Goal: Task Accomplishment & Management: Use online tool/utility

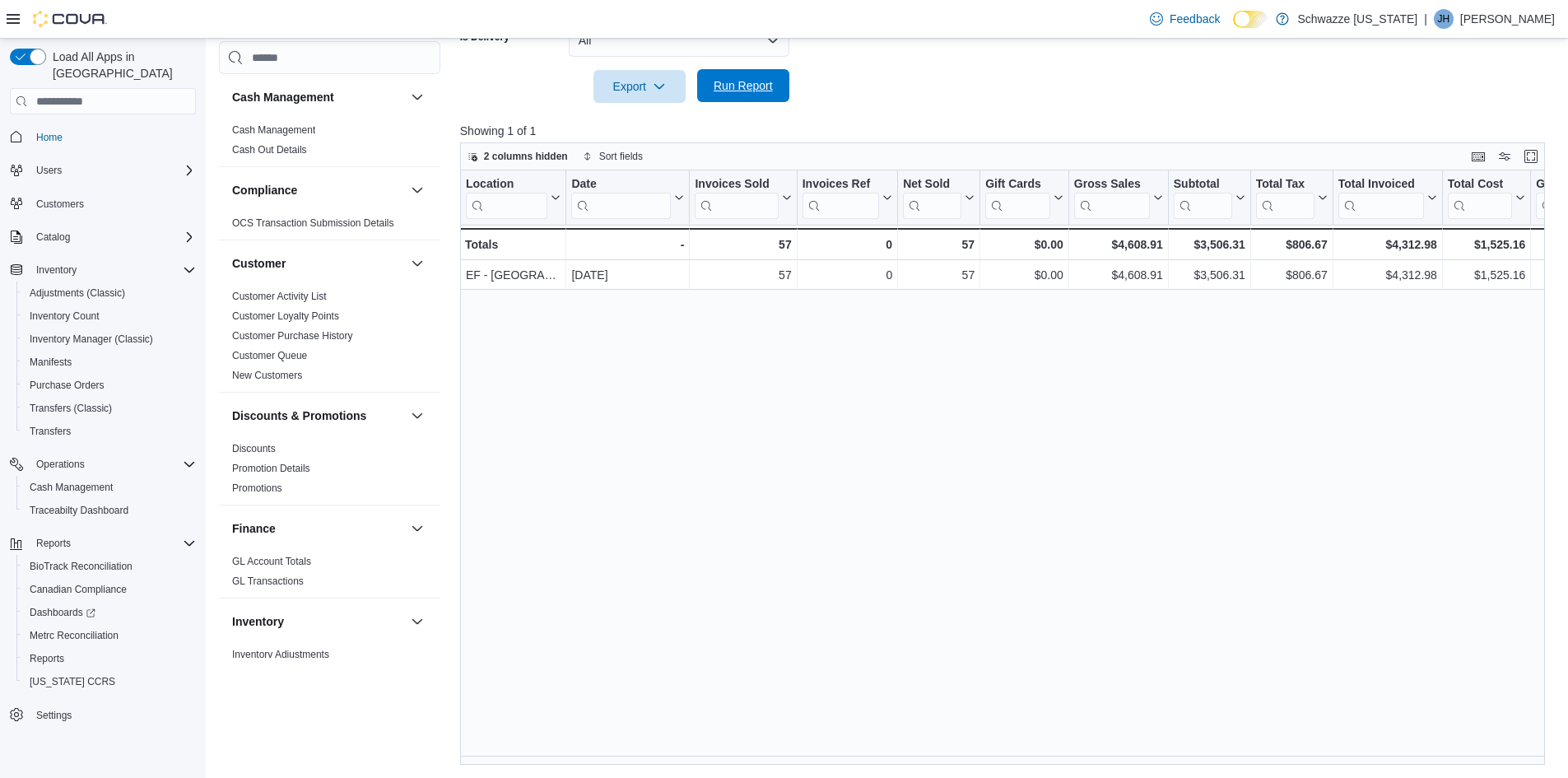
scroll to position [906, 0]
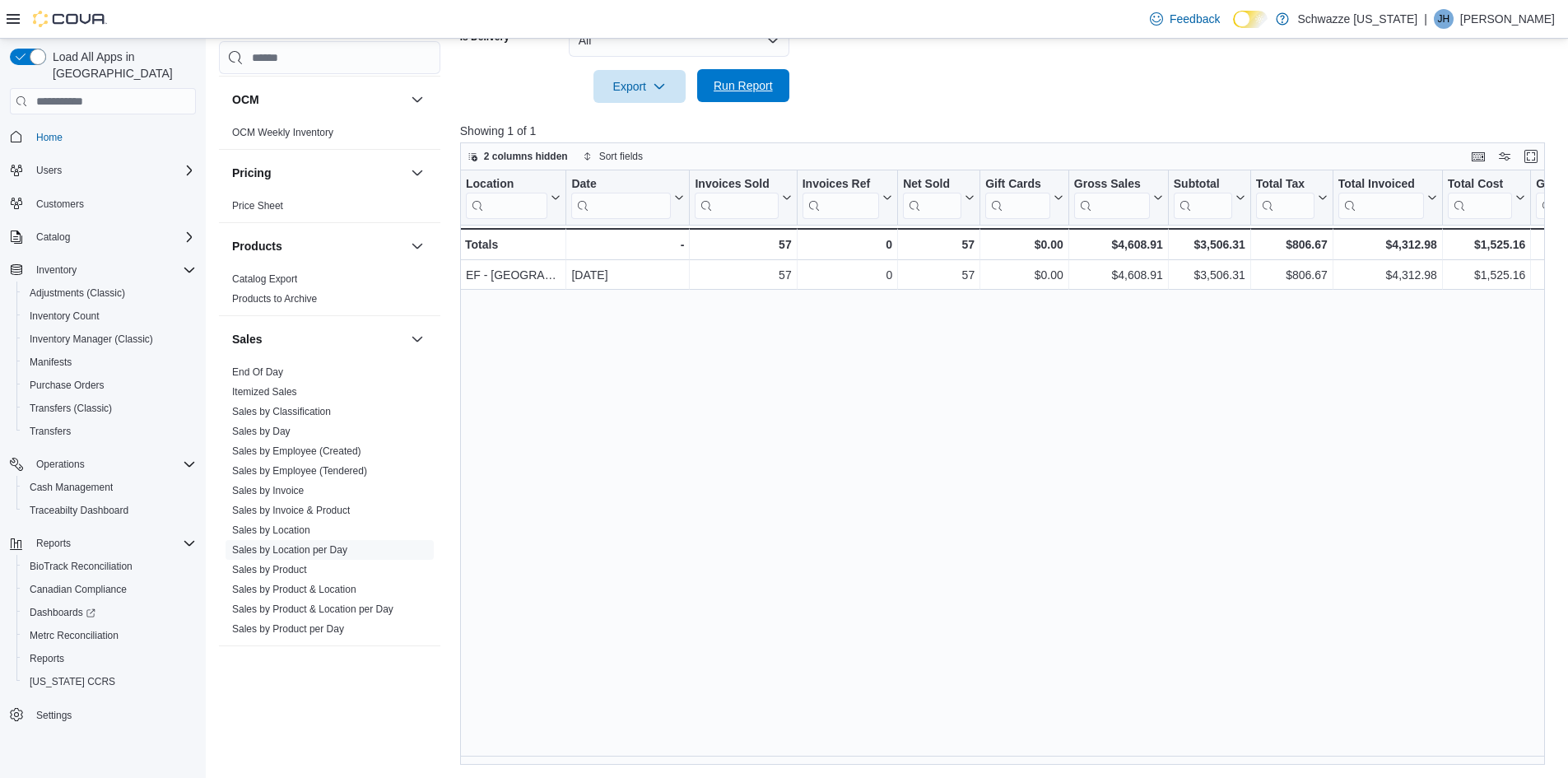
click at [752, 85] on span "Run Report" at bounding box center [743, 86] width 59 height 16
click at [303, 466] on link "Sales by Employee (Tendered)" at bounding box center [299, 471] width 135 height 12
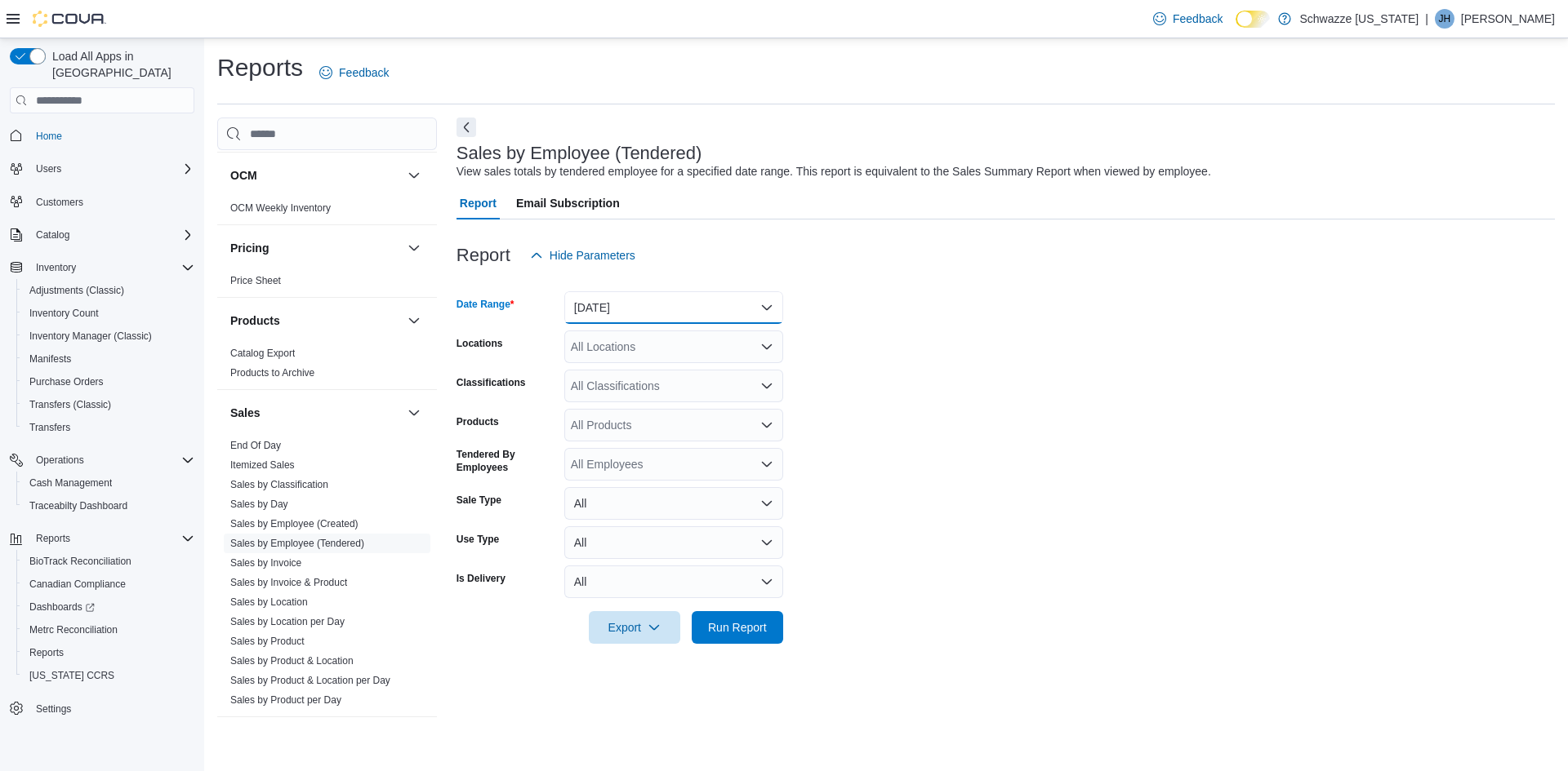
click at [645, 310] on button "[DATE]" at bounding box center [673, 307] width 219 height 33
click at [627, 377] on span "[DATE]" at bounding box center [683, 373] width 186 height 20
click at [626, 350] on div "All Locations" at bounding box center [673, 346] width 219 height 33
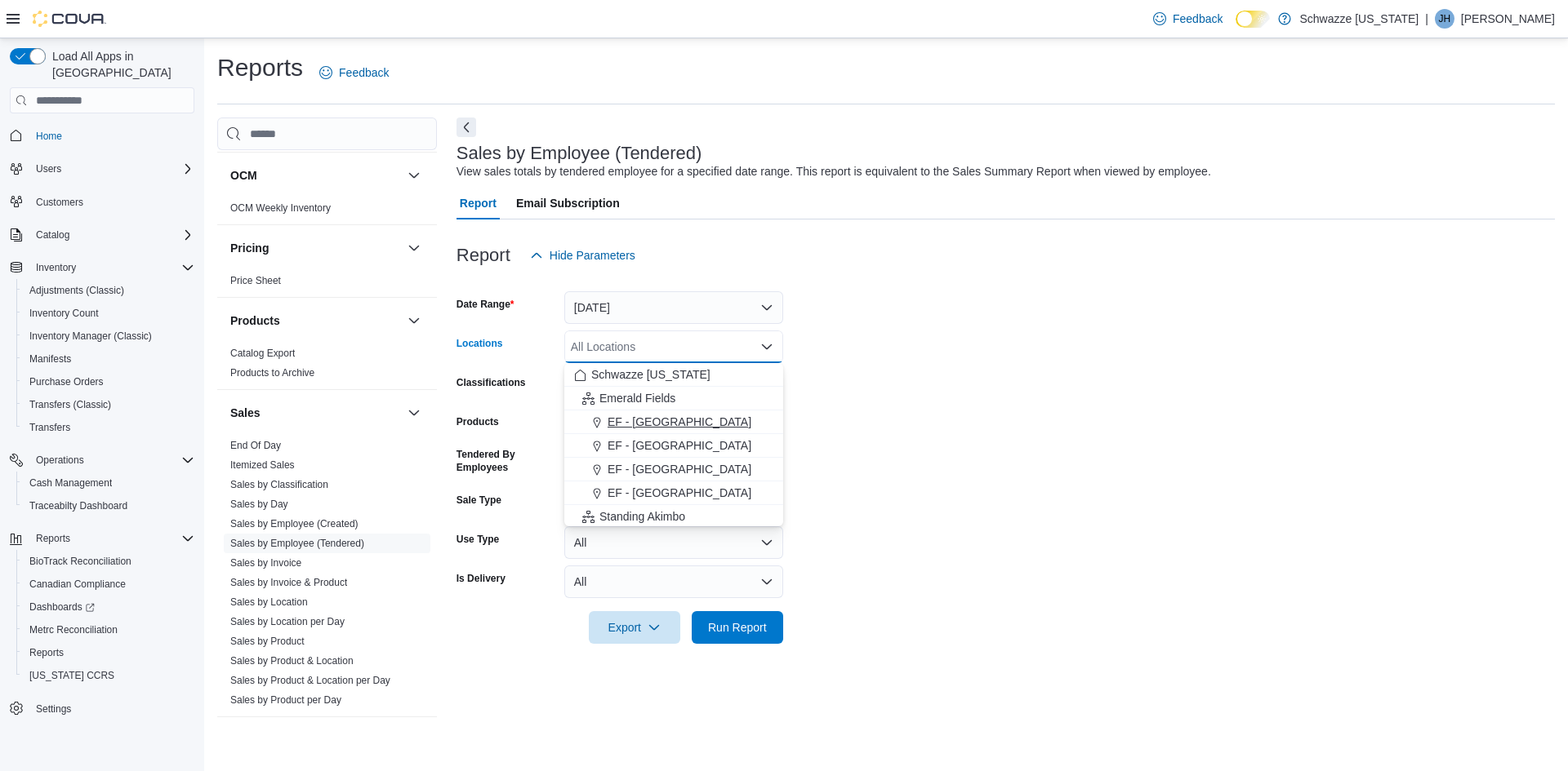
click at [652, 417] on span "EF - [GEOGRAPHIC_DATA]" at bounding box center [679, 422] width 144 height 16
click at [728, 623] on span "Run Report" at bounding box center [736, 626] width 58 height 16
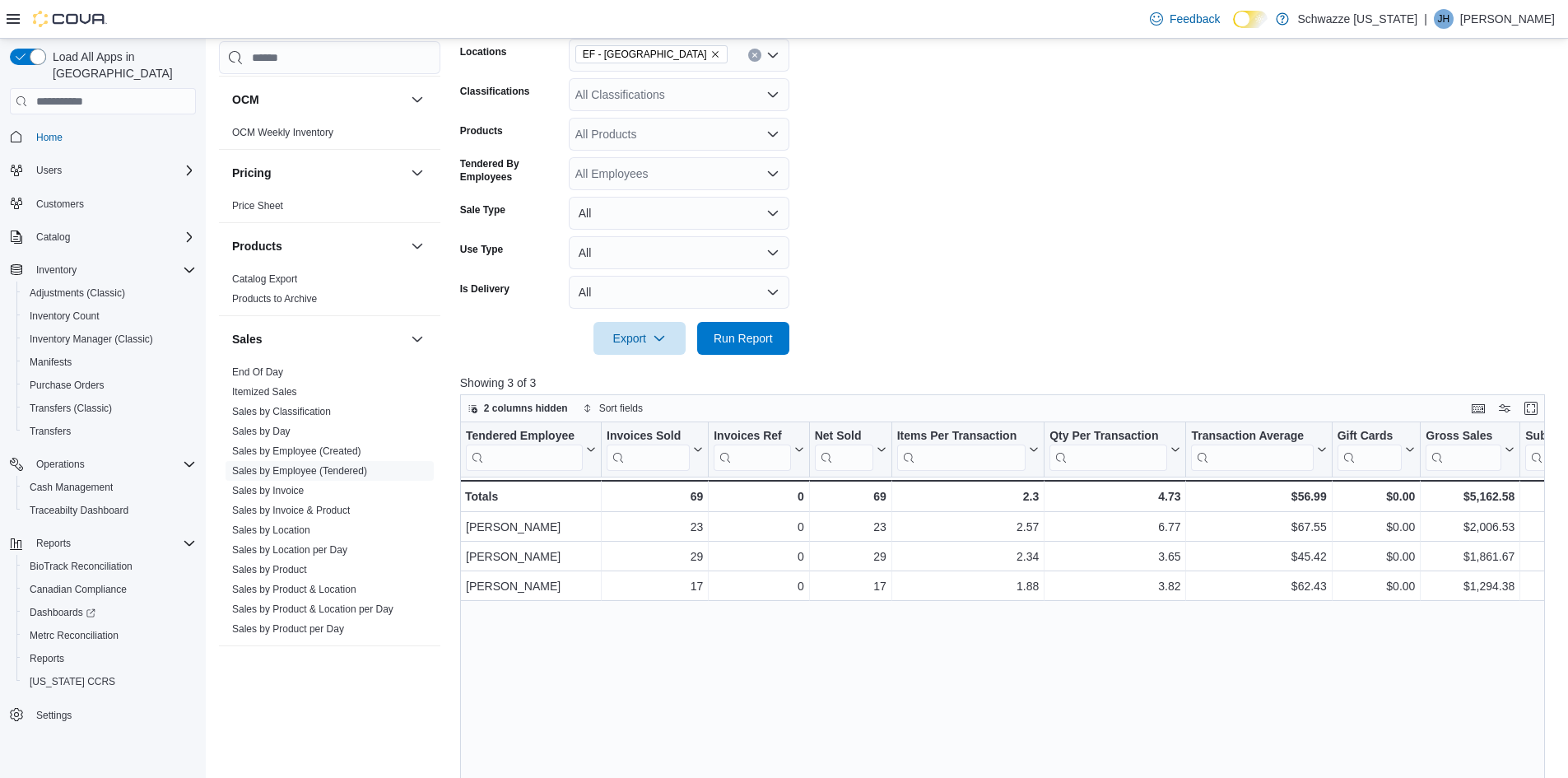
scroll to position [330, 0]
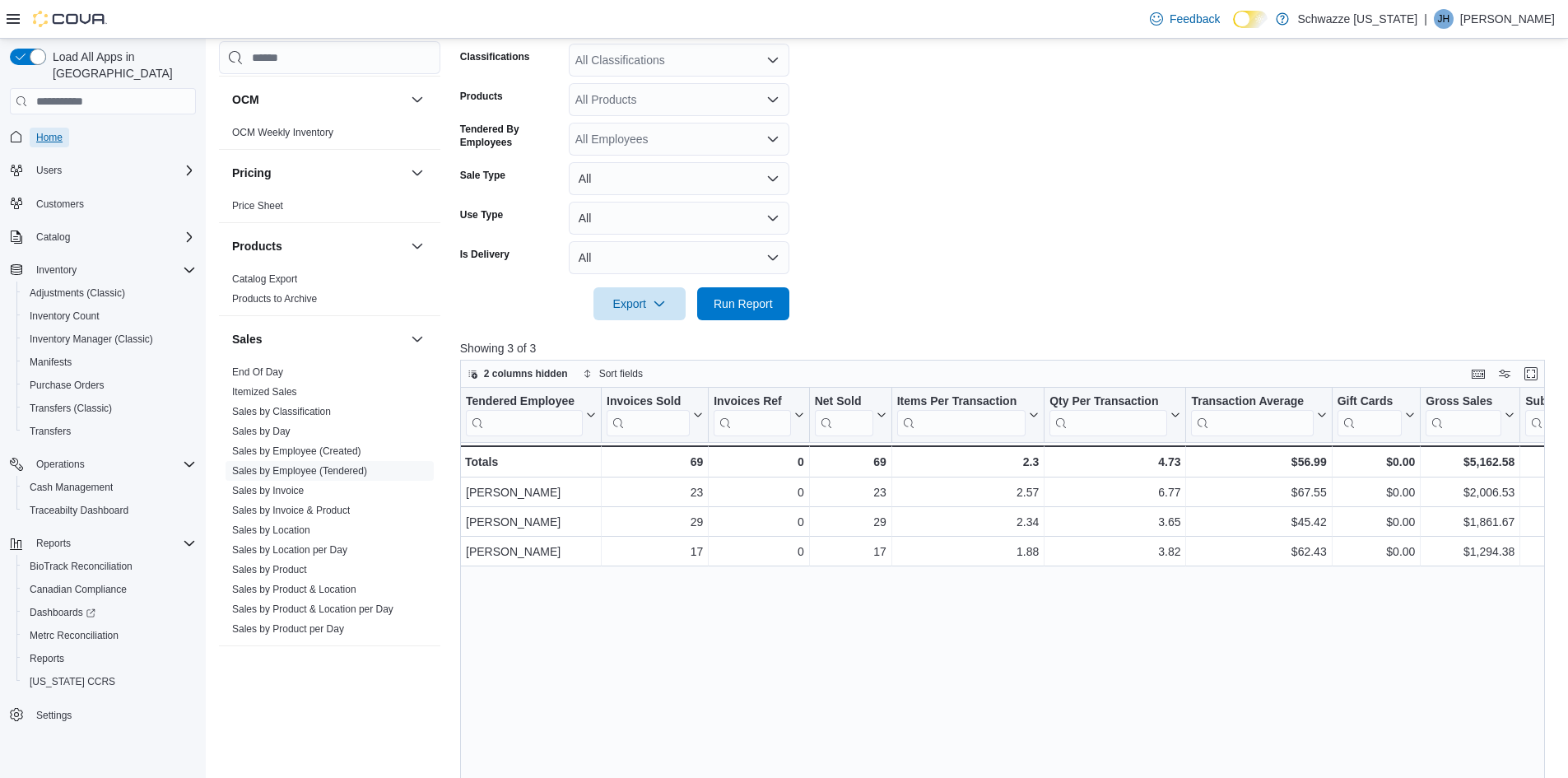
click at [59, 128] on span "Home" at bounding box center [49, 138] width 26 height 20
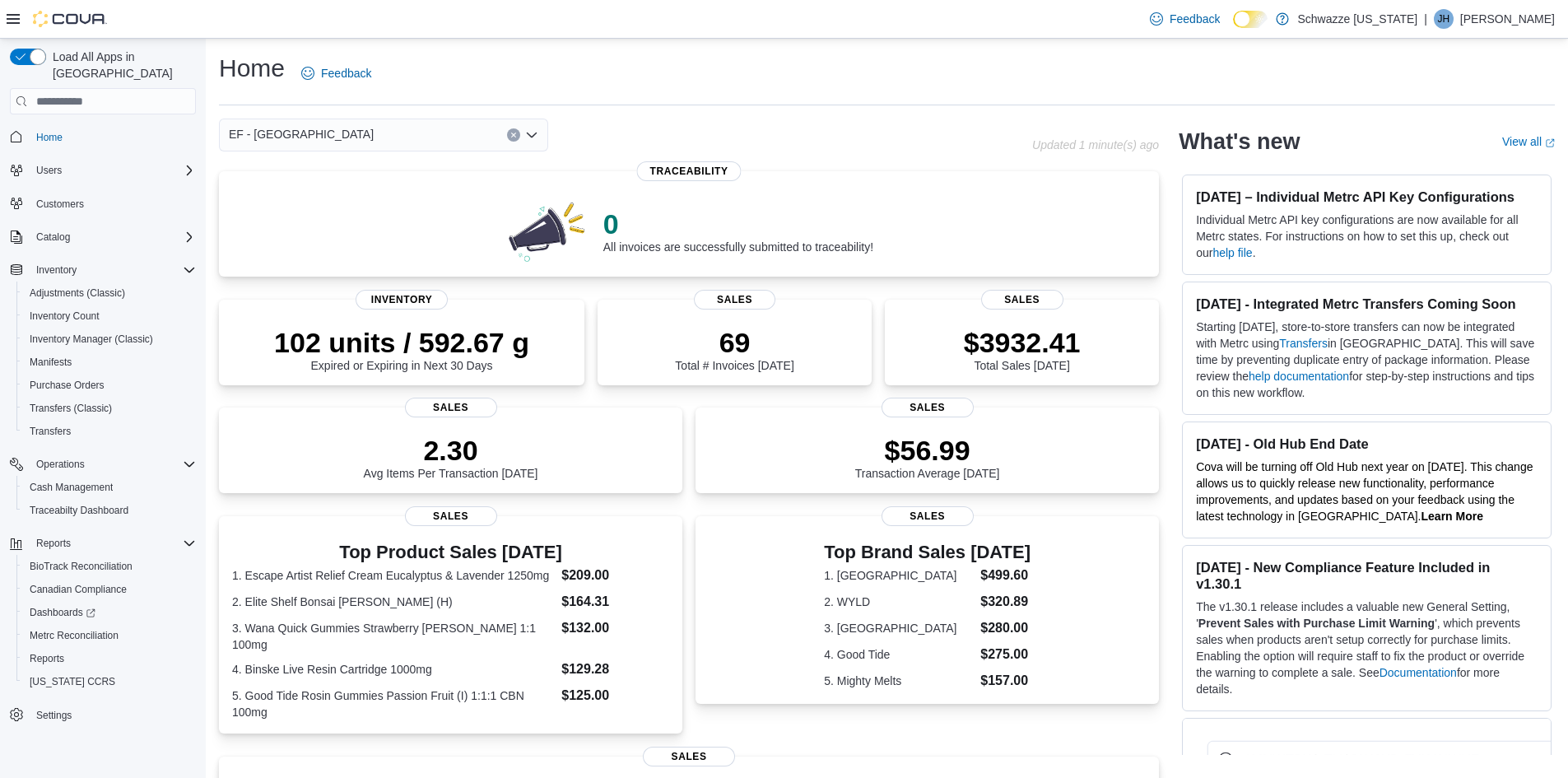
click at [439, 134] on div "EF - [GEOGRAPHIC_DATA]" at bounding box center [383, 135] width 329 height 33
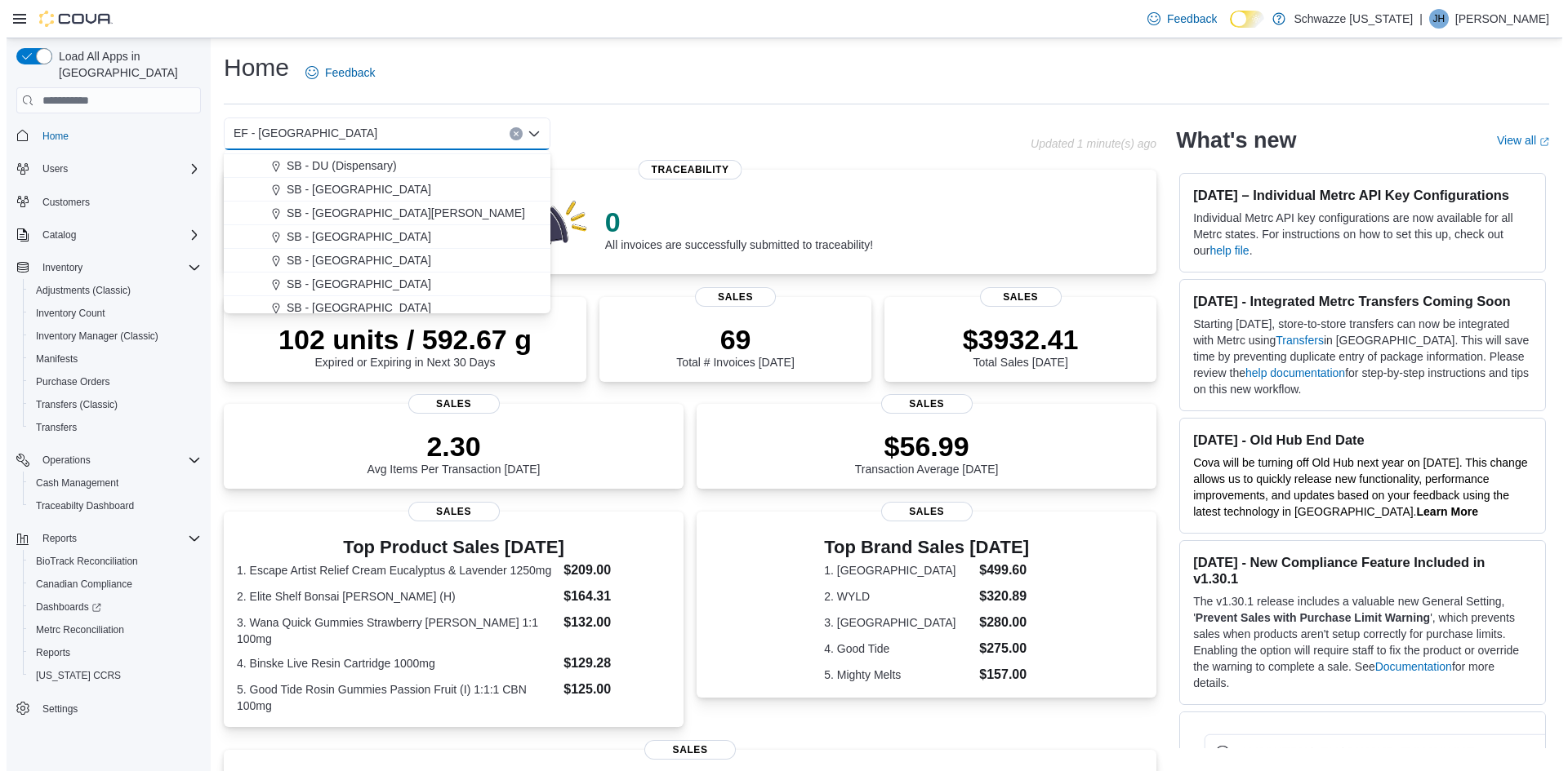
scroll to position [408, 0]
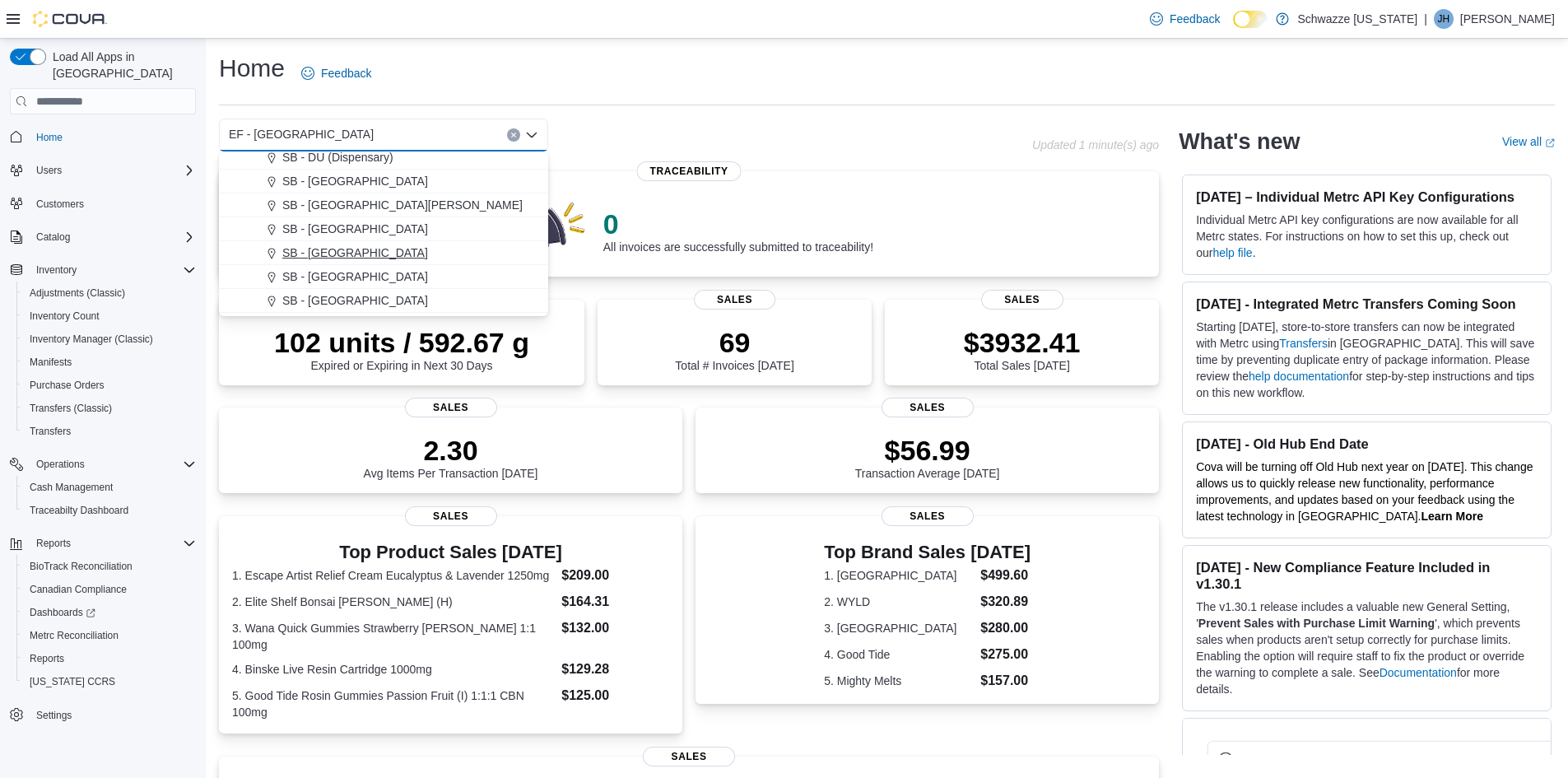
click at [345, 247] on span "SB - [GEOGRAPHIC_DATA]" at bounding box center [355, 253] width 146 height 16
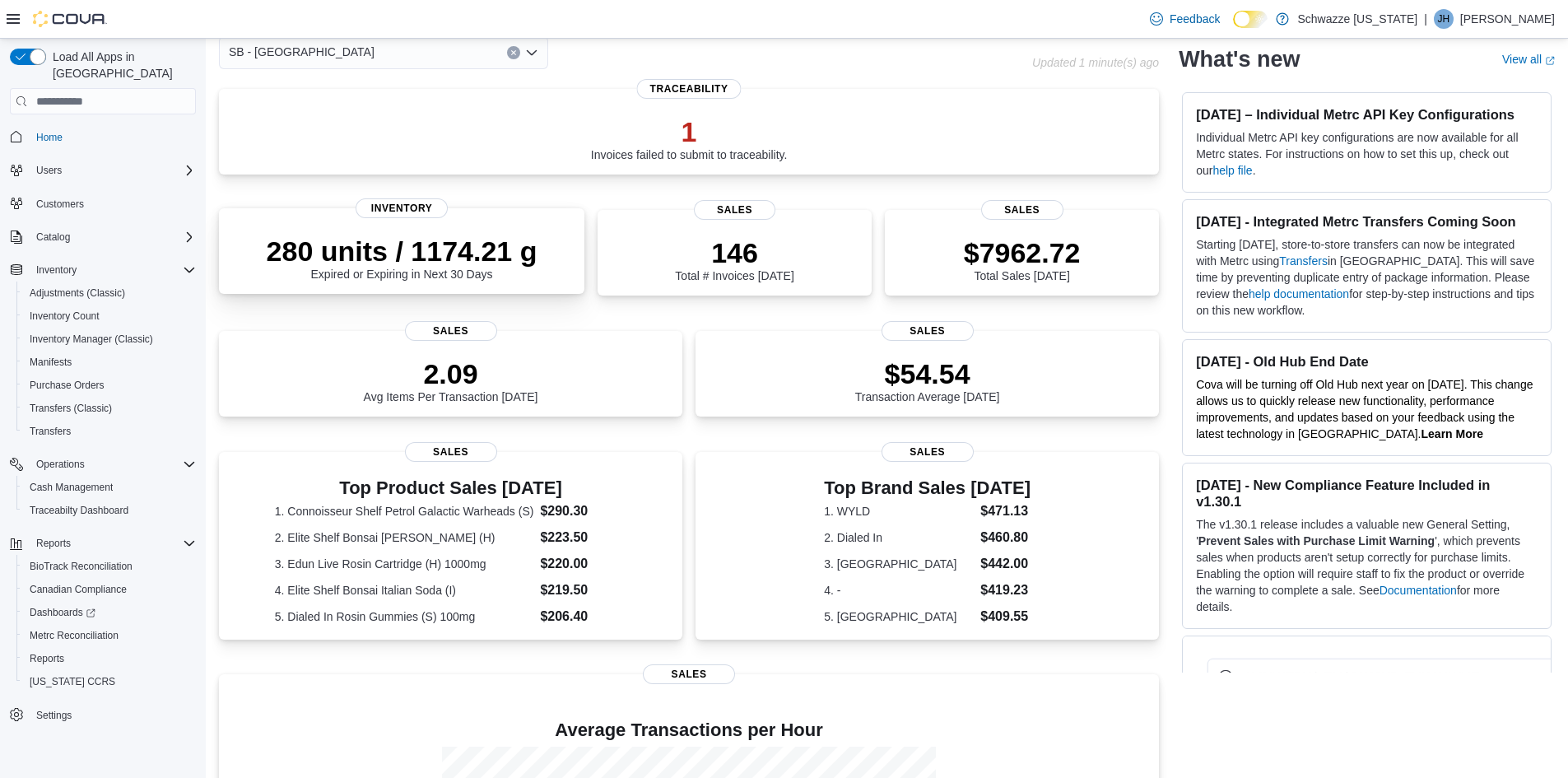
scroll to position [0, 0]
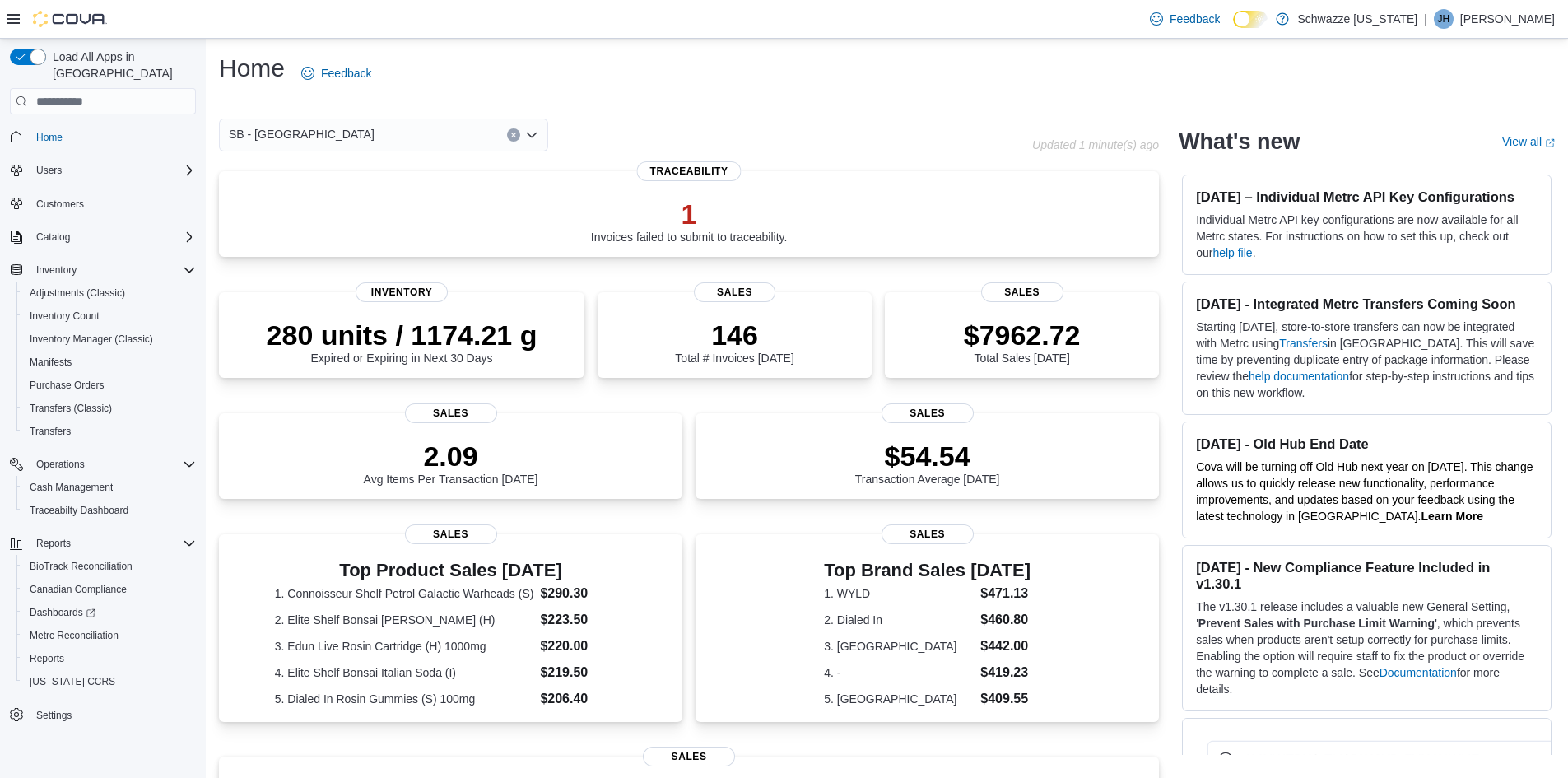
click at [378, 132] on div "SB - Glendale Combo box. Selected. SB - [GEOGRAPHIC_DATA]. Press Backspace to d…" at bounding box center [383, 135] width 329 height 33
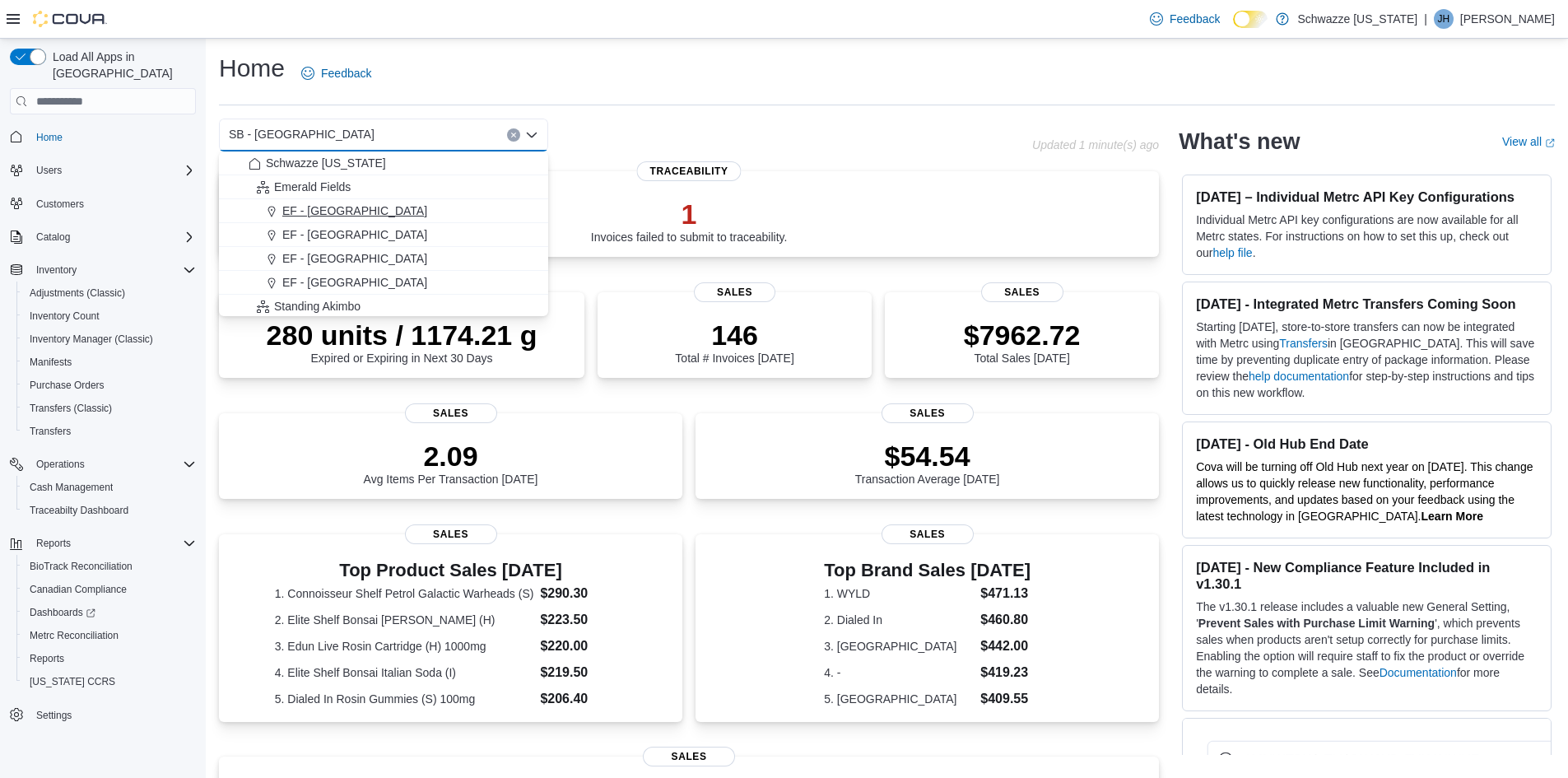
click at [331, 205] on span "EF - [GEOGRAPHIC_DATA]" at bounding box center [354, 211] width 145 height 16
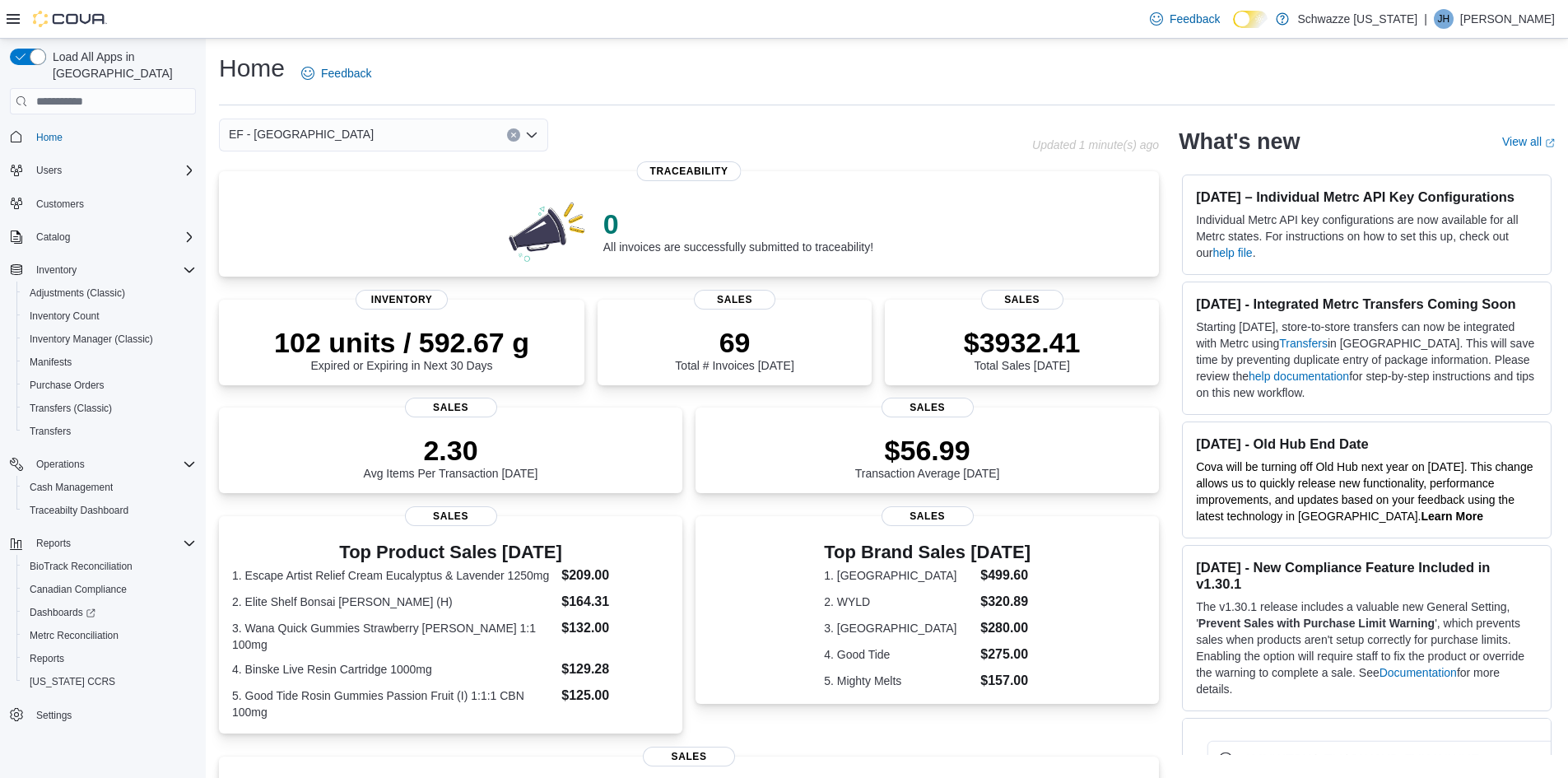
click at [464, 138] on div "EF - Glendale Combo box. Selected. EF - [GEOGRAPHIC_DATA]. Press Backspace to d…" at bounding box center [383, 135] width 329 height 33
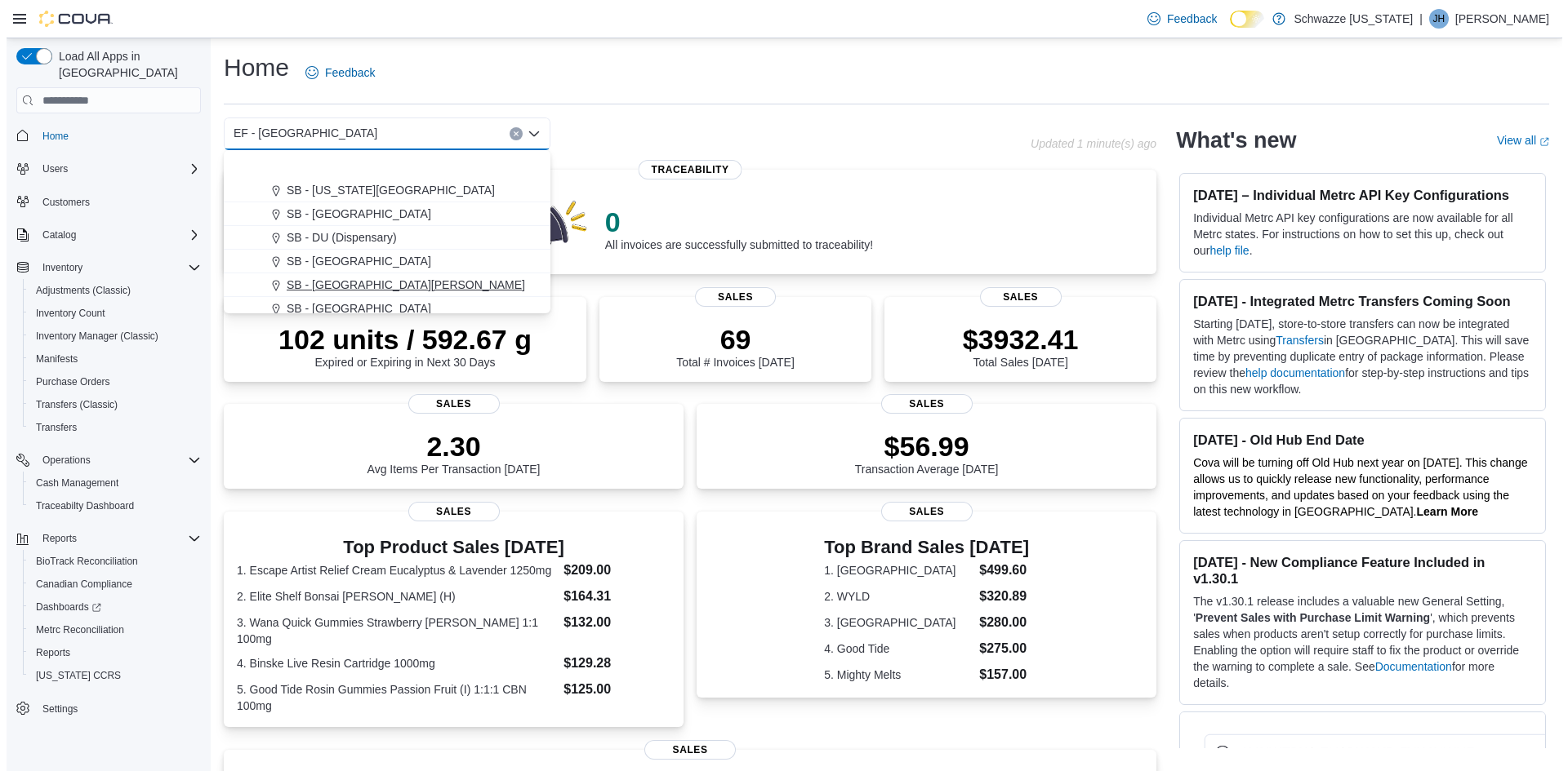
scroll to position [408, 0]
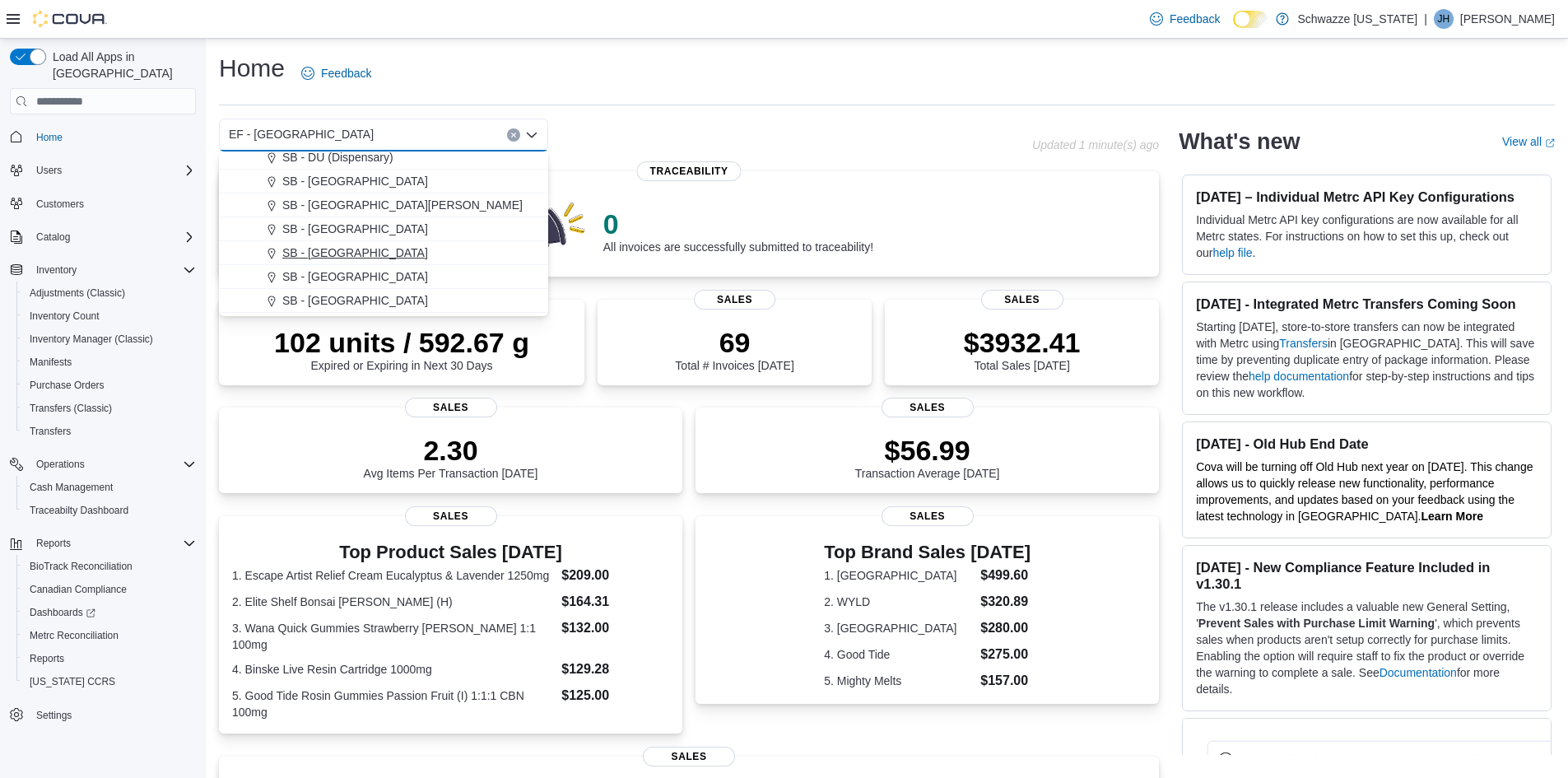
click at [333, 249] on span "SB - [GEOGRAPHIC_DATA]" at bounding box center [355, 253] width 146 height 16
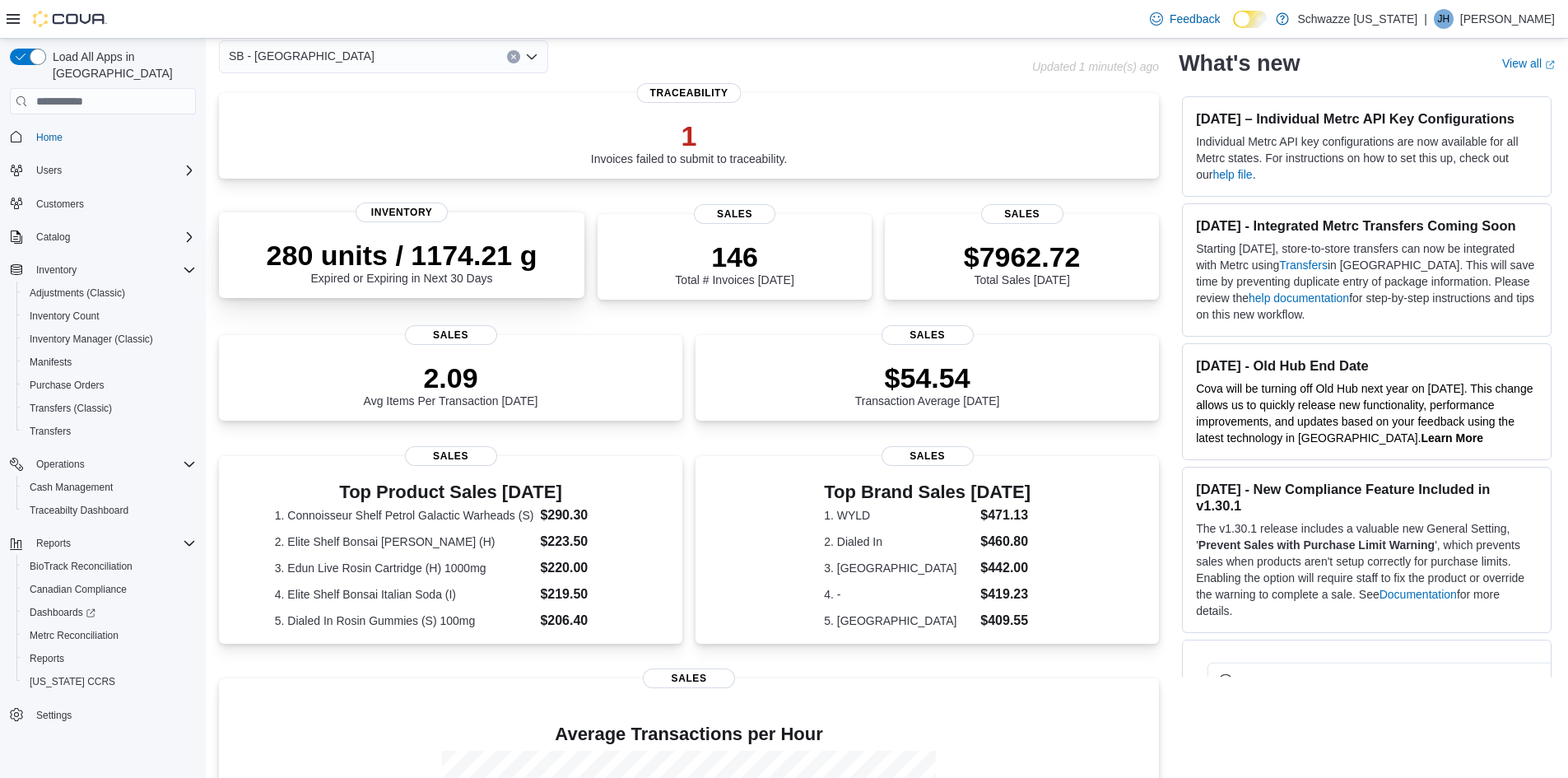
scroll to position [0, 0]
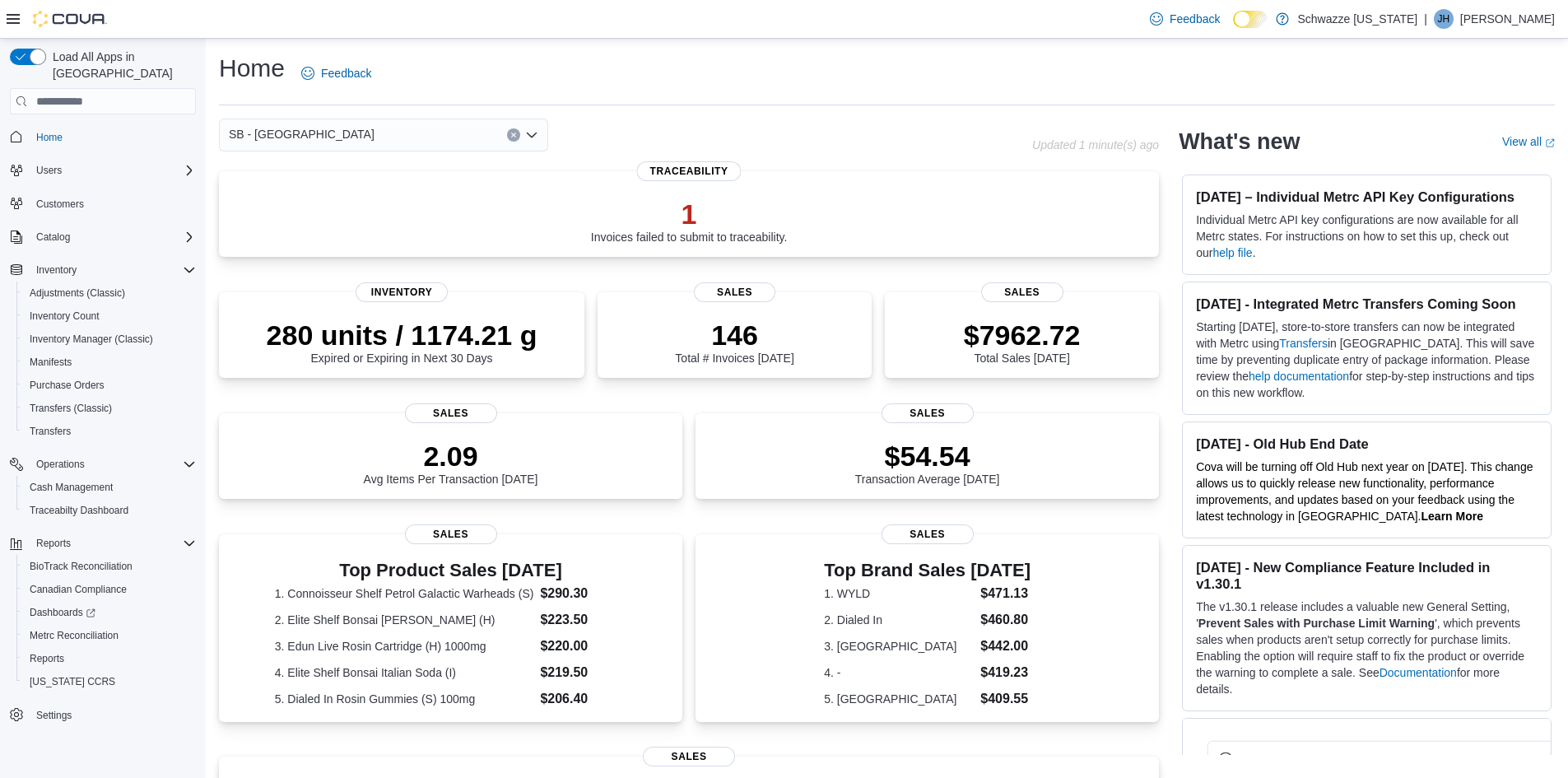
click at [406, 134] on div "SB - [GEOGRAPHIC_DATA]" at bounding box center [383, 135] width 329 height 33
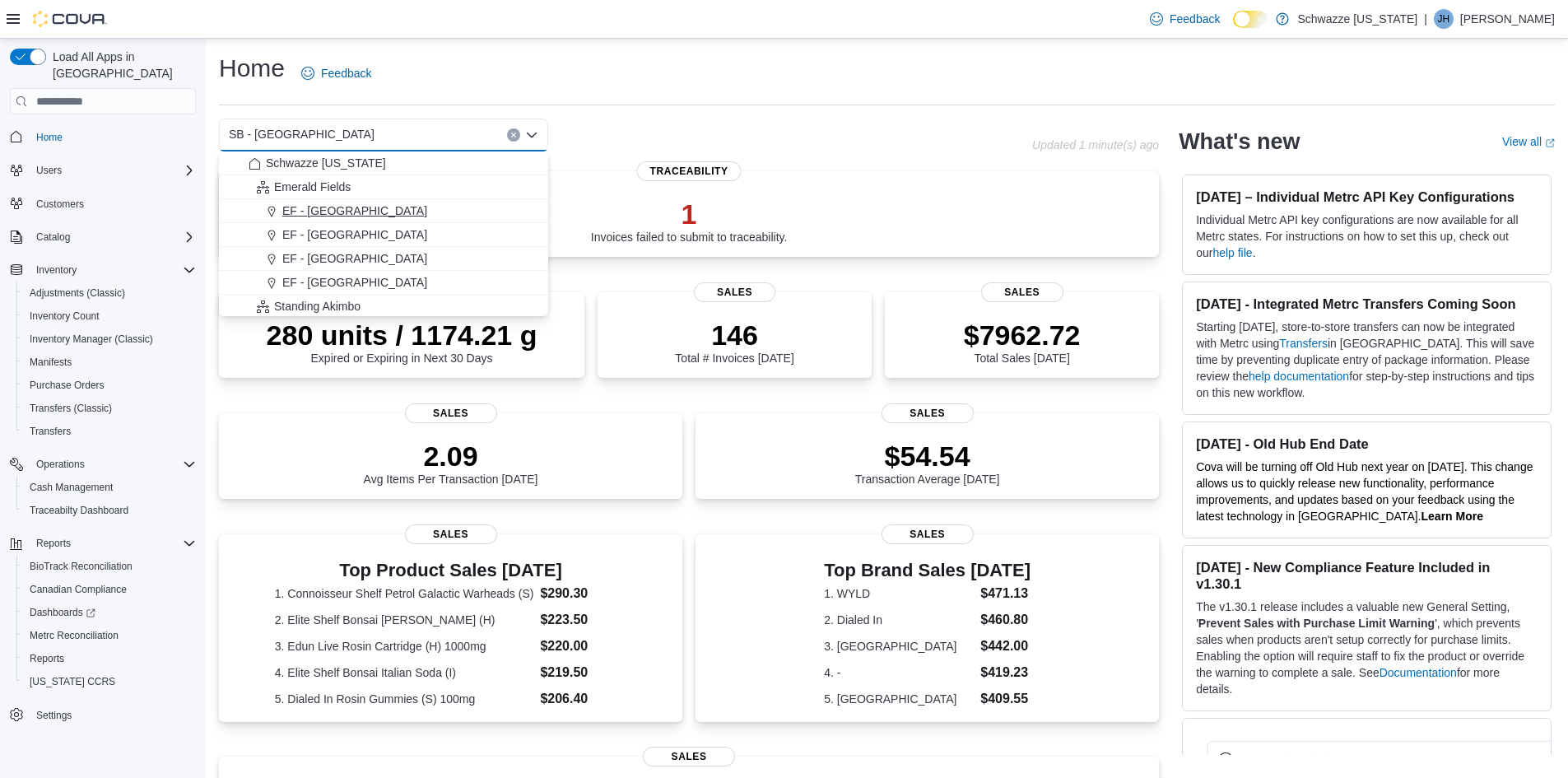
click at [319, 207] on span "EF - [GEOGRAPHIC_DATA]" at bounding box center [354, 211] width 145 height 16
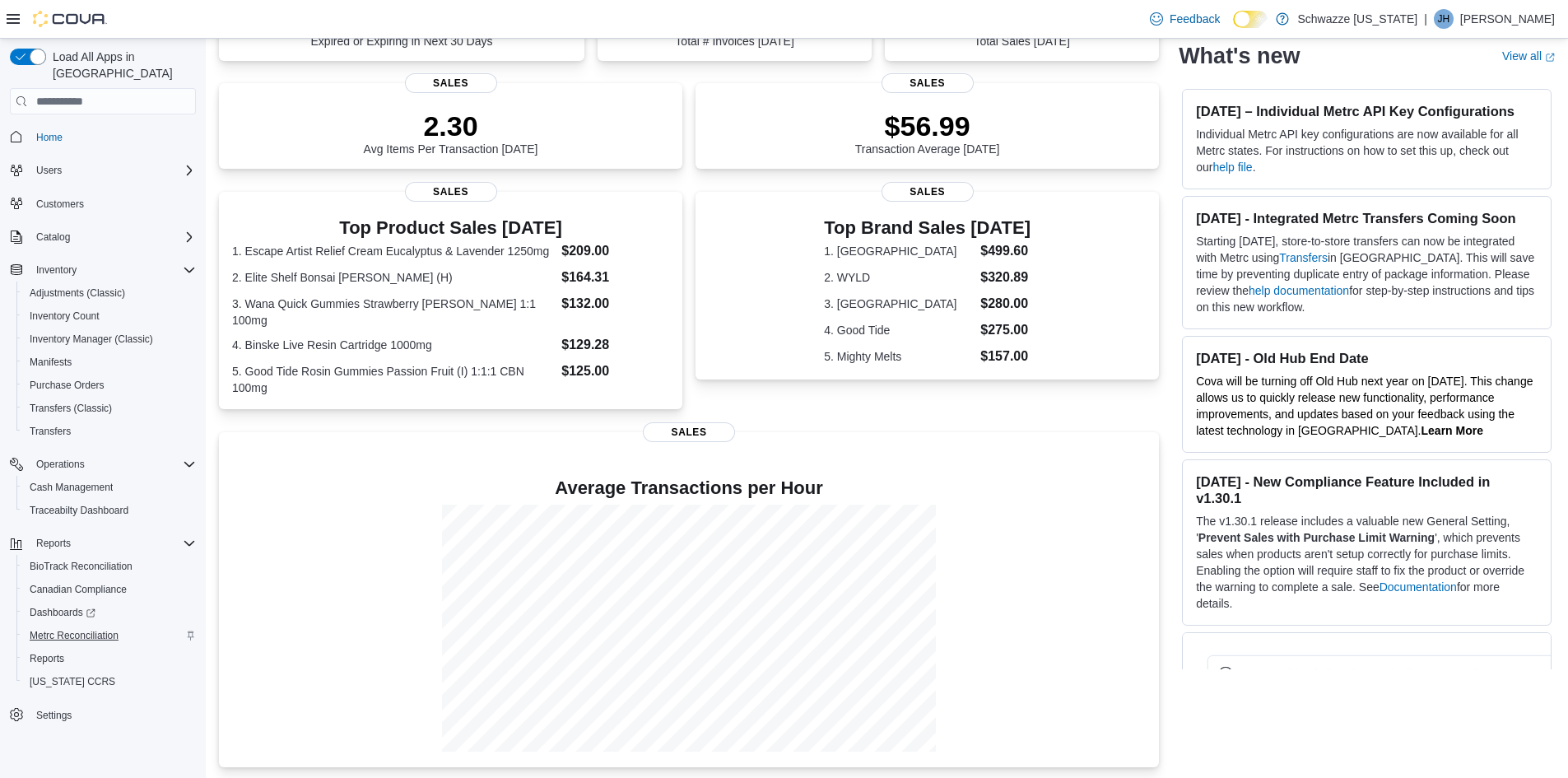
scroll to position [360, 0]
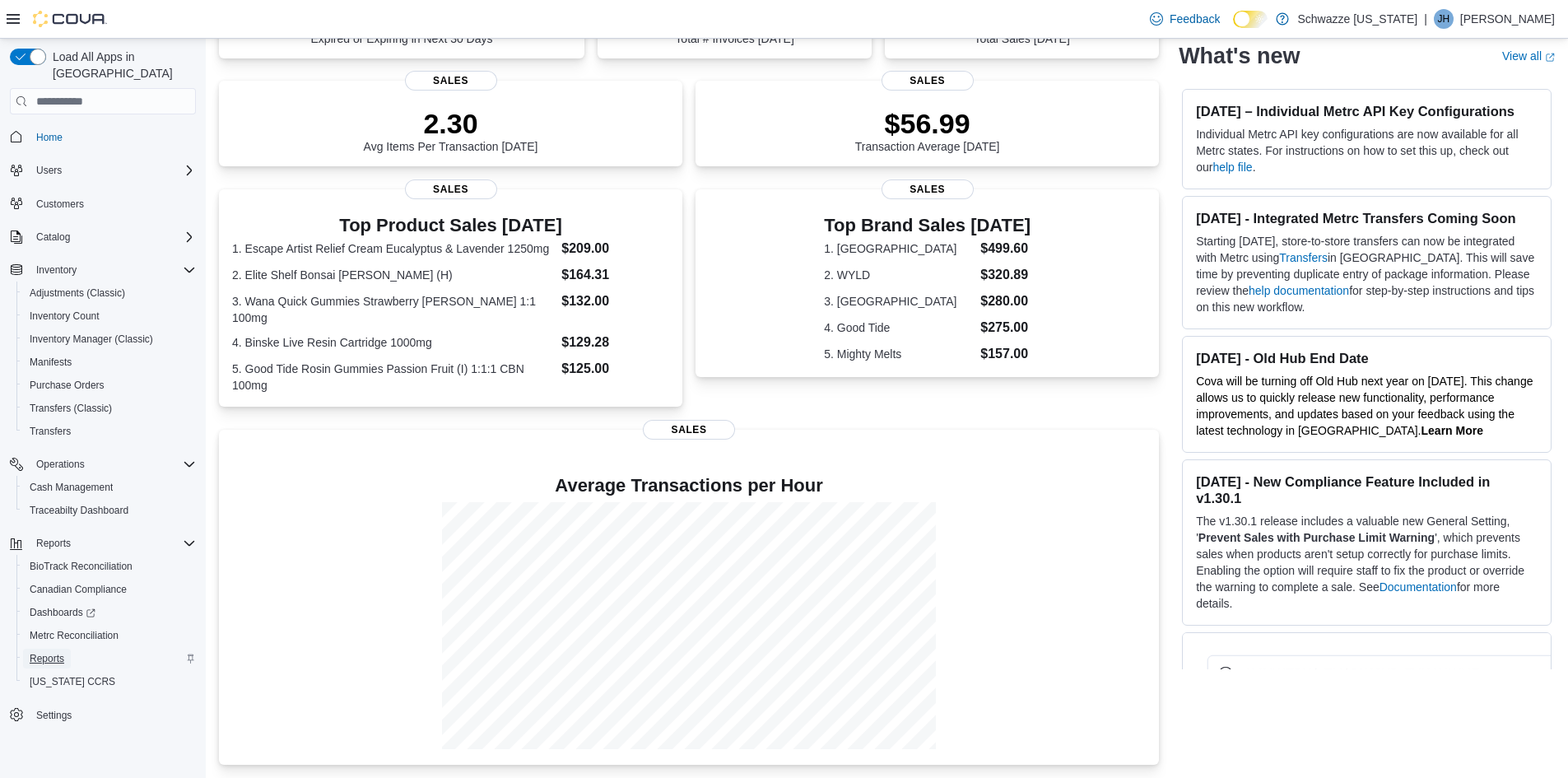
click at [44, 652] on span "Reports" at bounding box center [47, 658] width 35 height 13
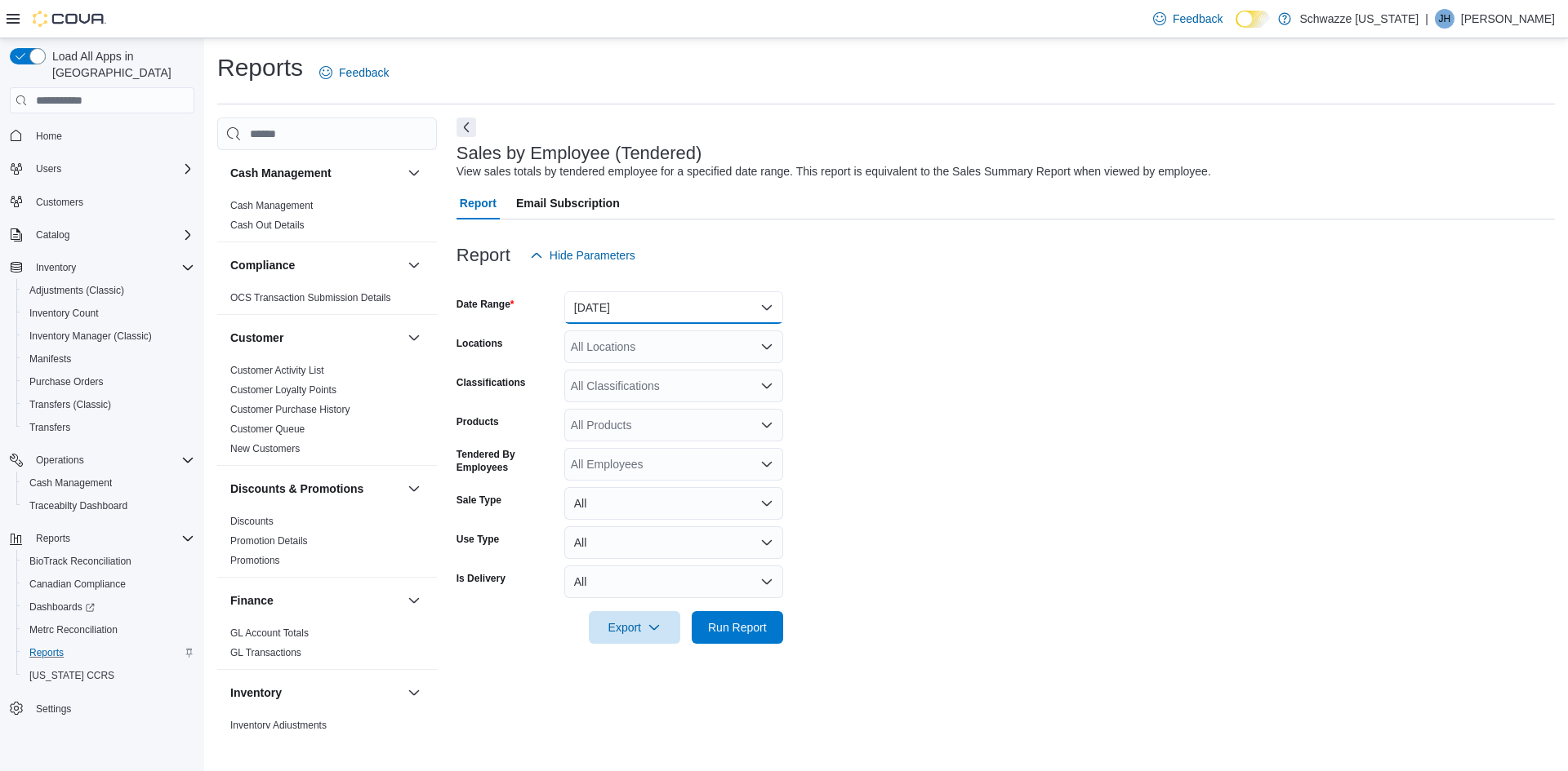
click at [677, 299] on button "[DATE]" at bounding box center [673, 307] width 219 height 33
click at [617, 371] on span "[DATE]" at bounding box center [683, 373] width 186 height 20
click at [627, 360] on div "All Locations" at bounding box center [673, 346] width 219 height 33
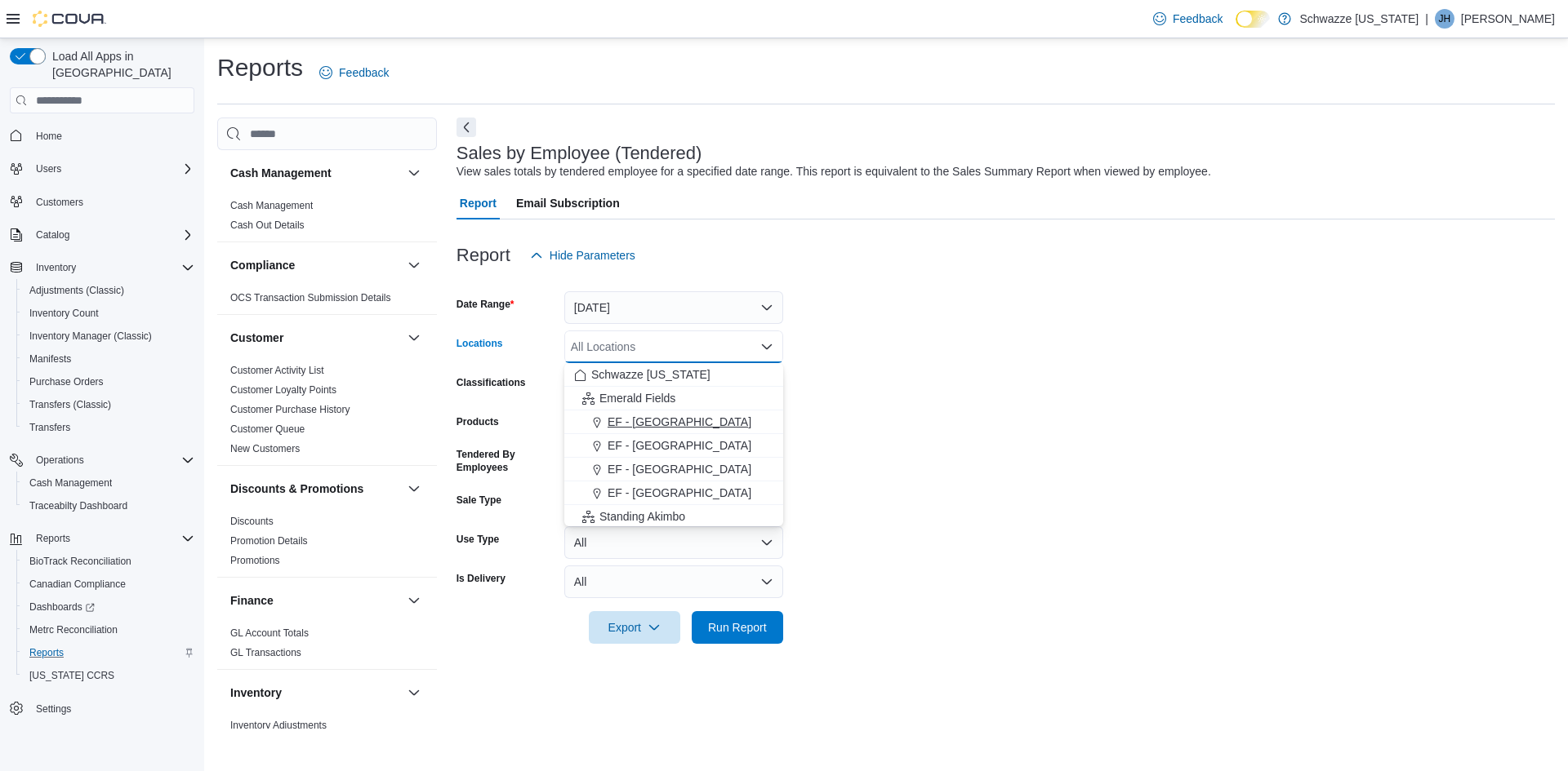
click at [643, 412] on button "EF - [GEOGRAPHIC_DATA]" at bounding box center [673, 423] width 219 height 24
click at [717, 617] on span "Run Report" at bounding box center [737, 626] width 72 height 33
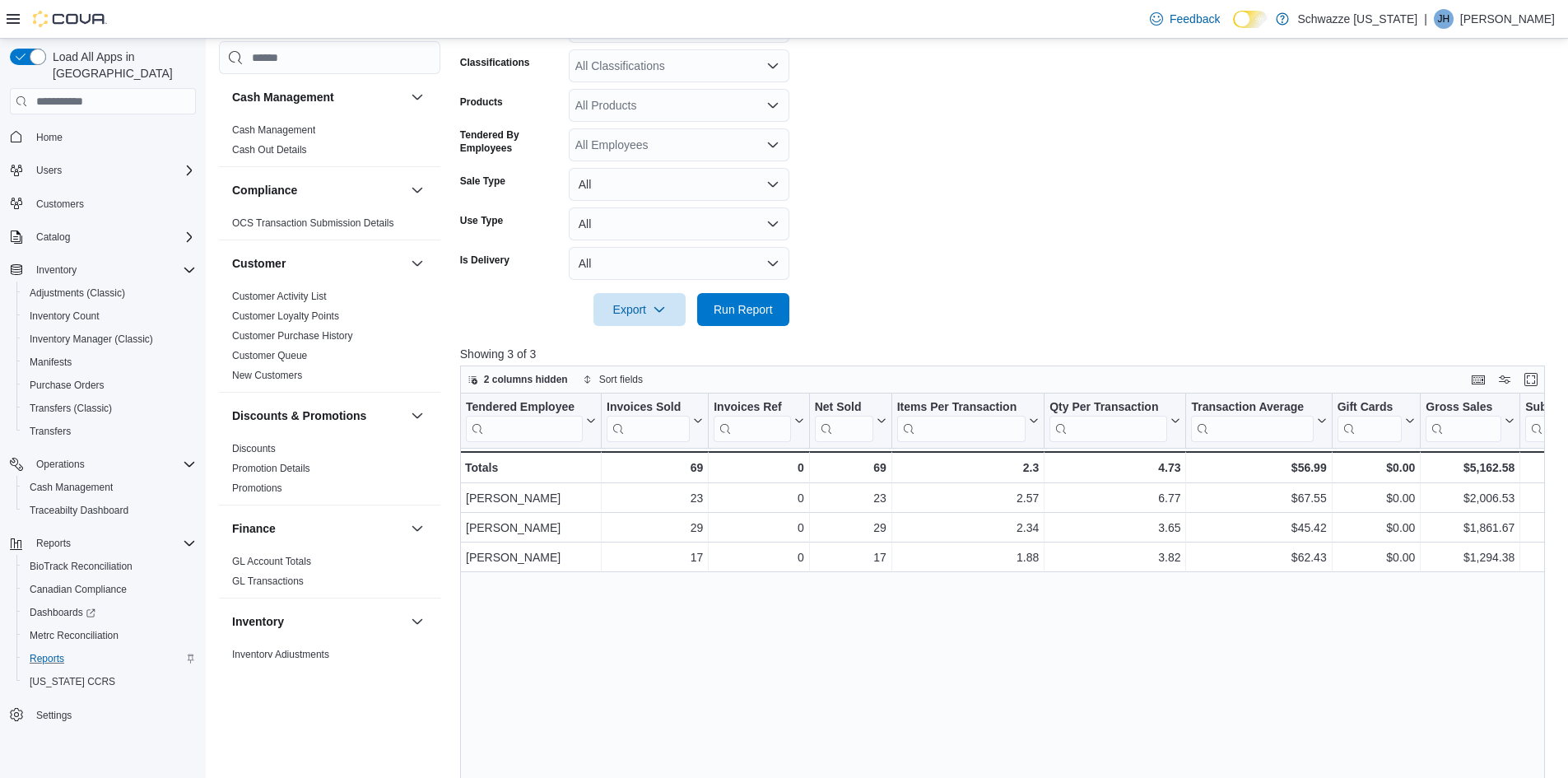
scroll to position [411, 0]
